Goal: Task Accomplishment & Management: Use online tool/utility

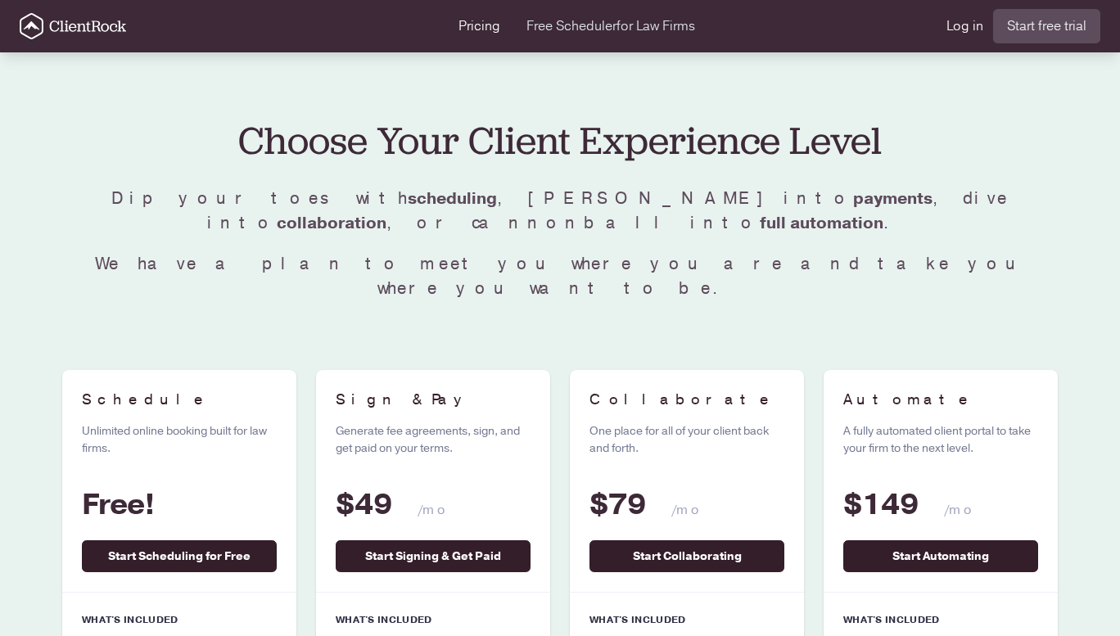
click at [626, 23] on span "for Law Firms" at bounding box center [656, 26] width 79 height 18
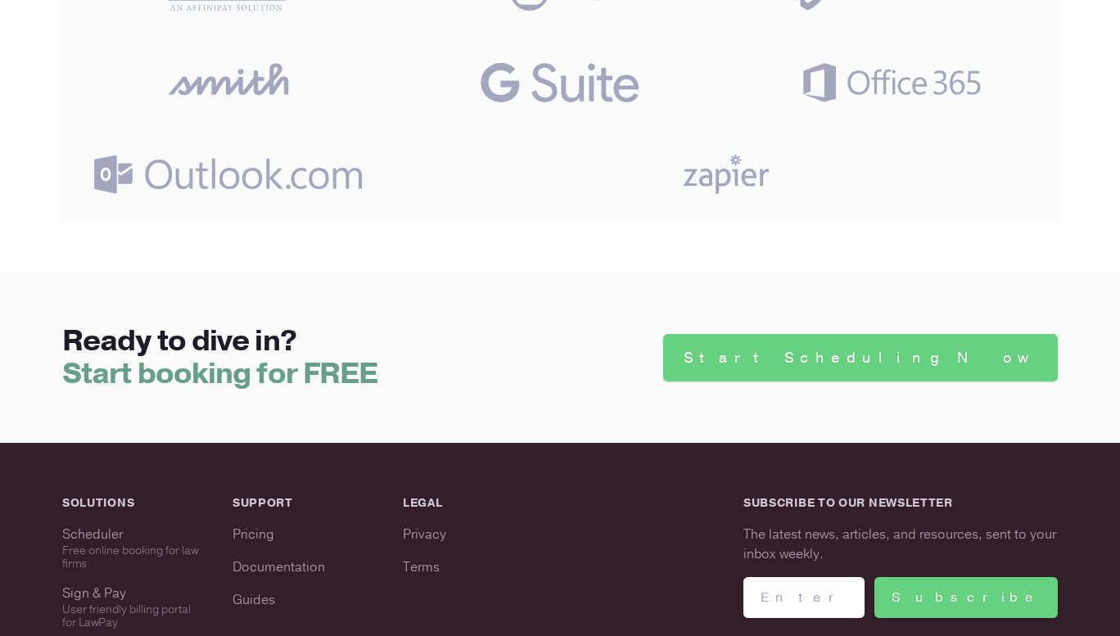
scroll to position [4905, 0]
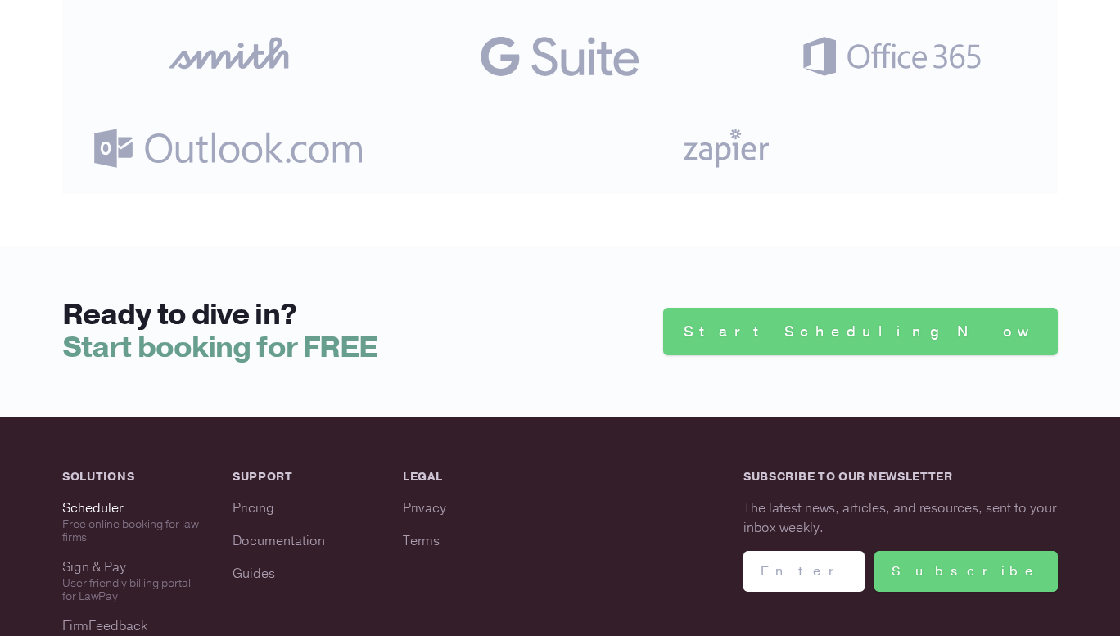
click at [146, 518] on div "Free online booking for law firms" at bounding box center [134, 531] width 144 height 26
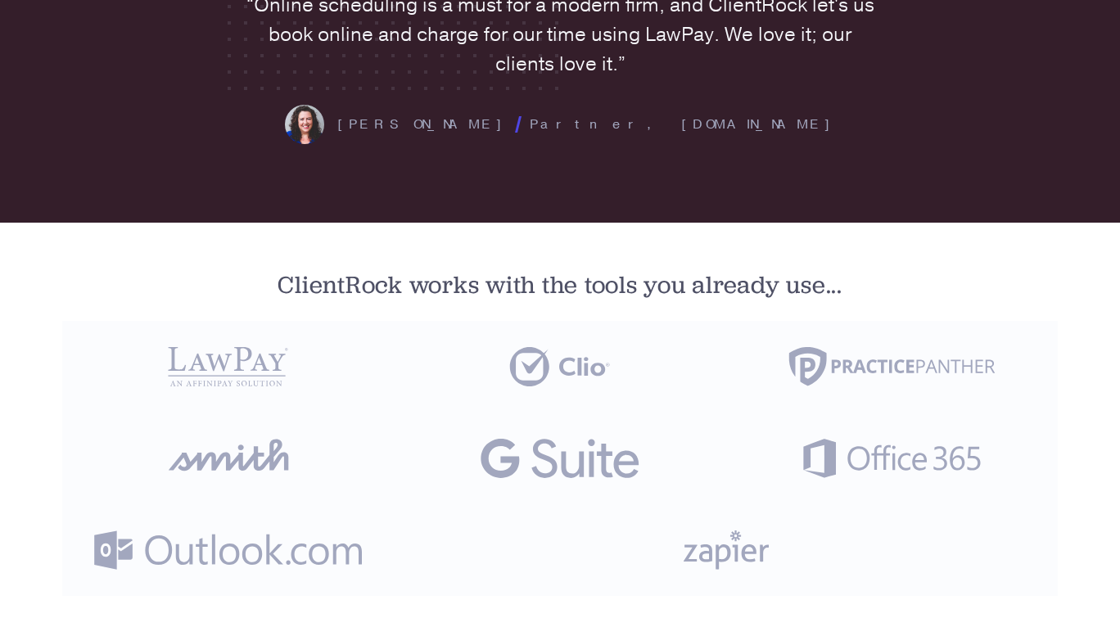
scroll to position [4502, 0]
